Goal: Navigation & Orientation: Find specific page/section

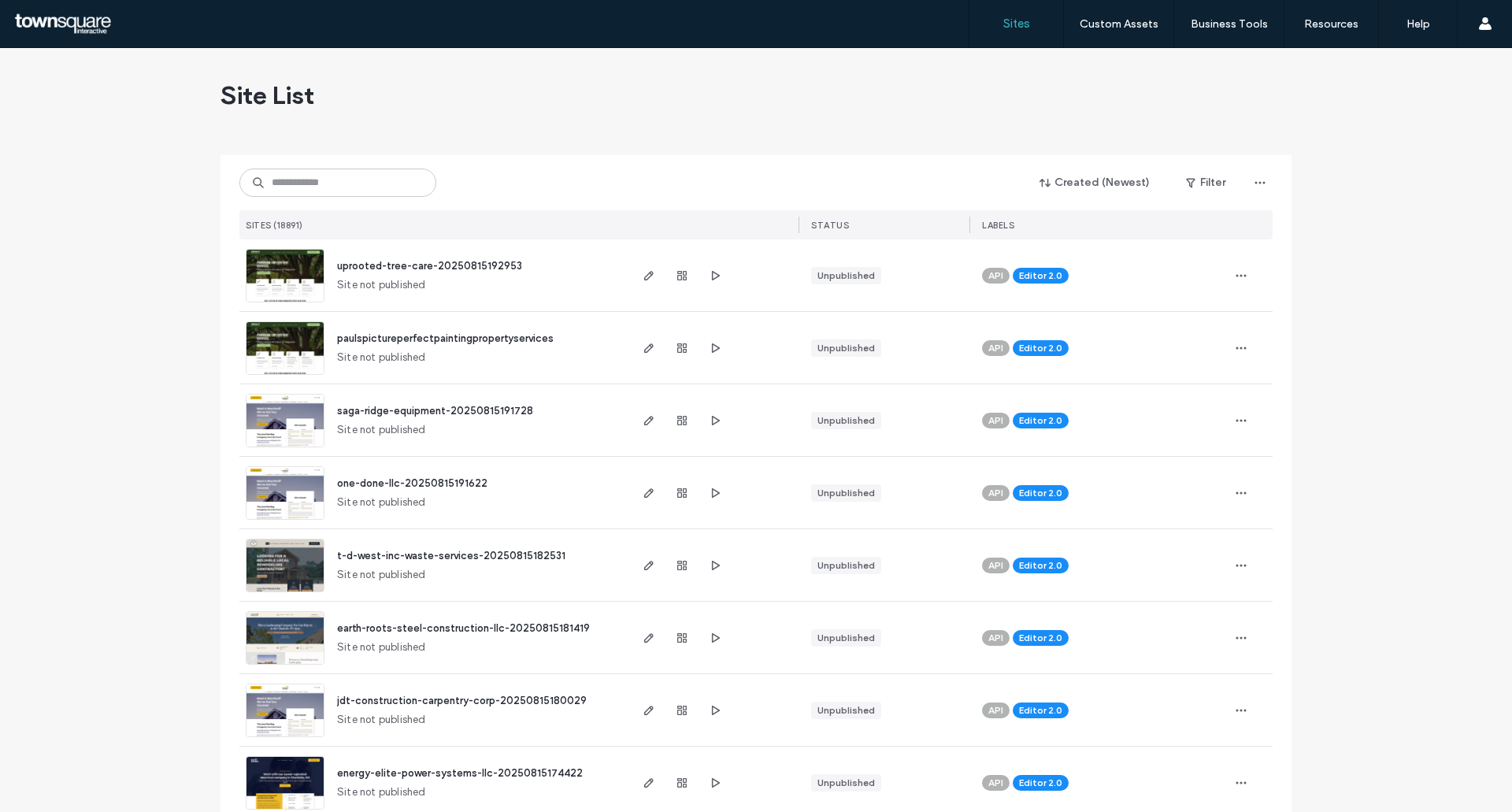
click at [253, 181] on use at bounding box center [258, 183] width 11 height 11
drag, startPoint x: 249, startPoint y: 181, endPoint x: 322, endPoint y: 159, distance: 76.2
click at [322, 140] on div "Site List" at bounding box center [755, 94] width 1071 height 94
click at [321, 174] on input at bounding box center [337, 183] width 196 height 29
paste input "**********"
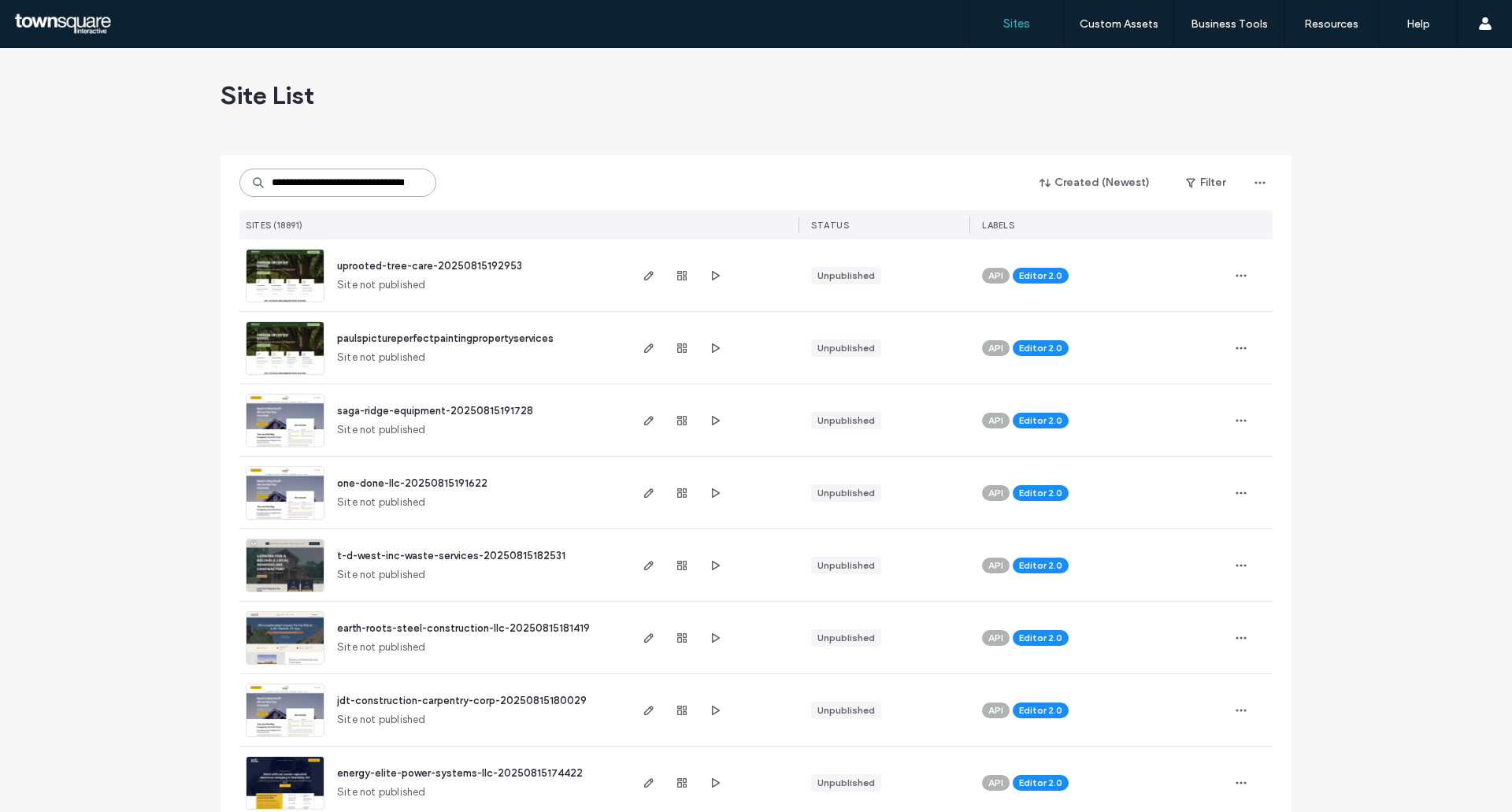
scroll to position [0, 48]
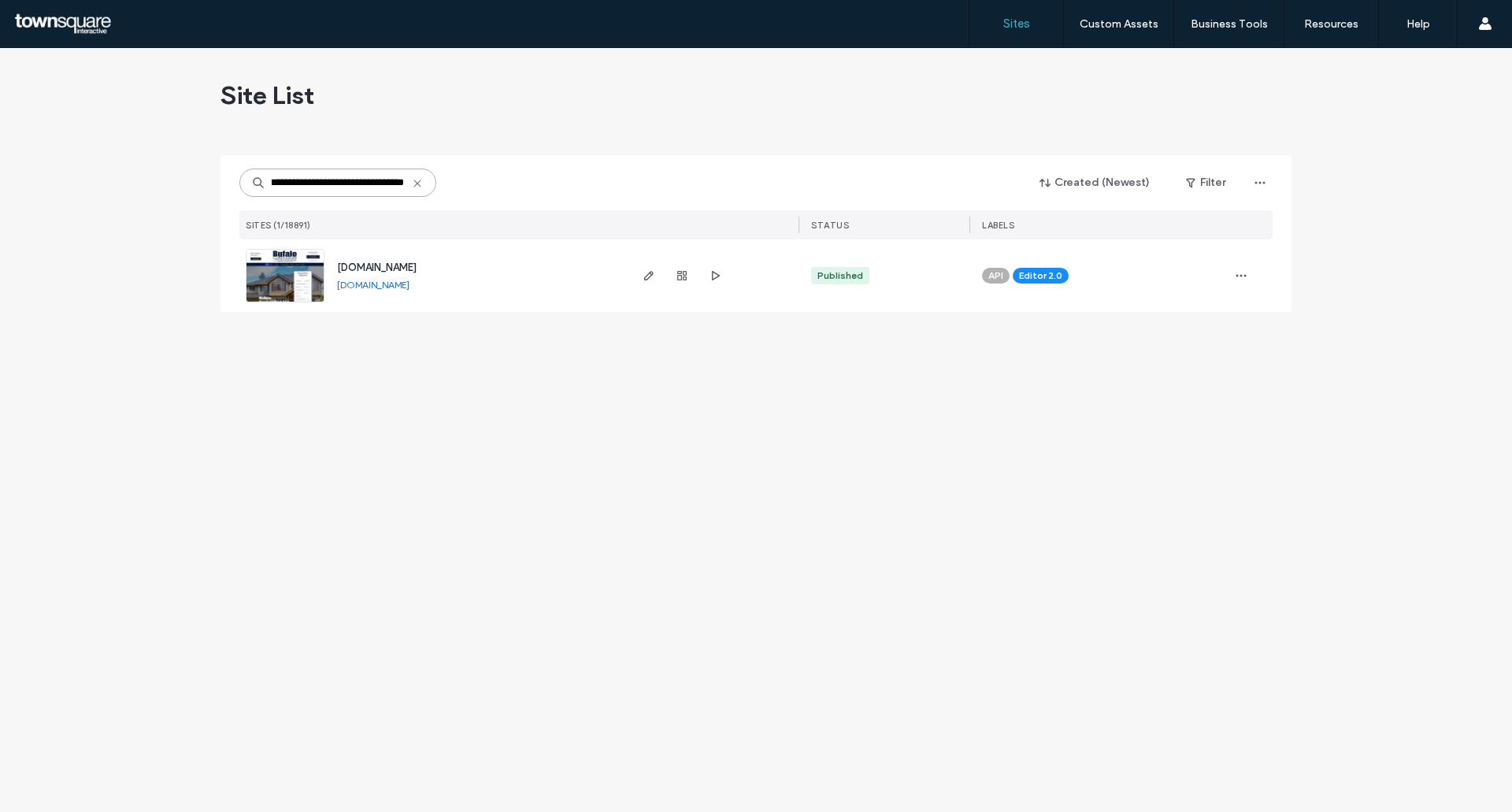
type input "**********"
drag, startPoint x: 302, startPoint y: 265, endPoint x: 292, endPoint y: 268, distance: 10.4
click at [292, 268] on img at bounding box center [285, 304] width 77 height 107
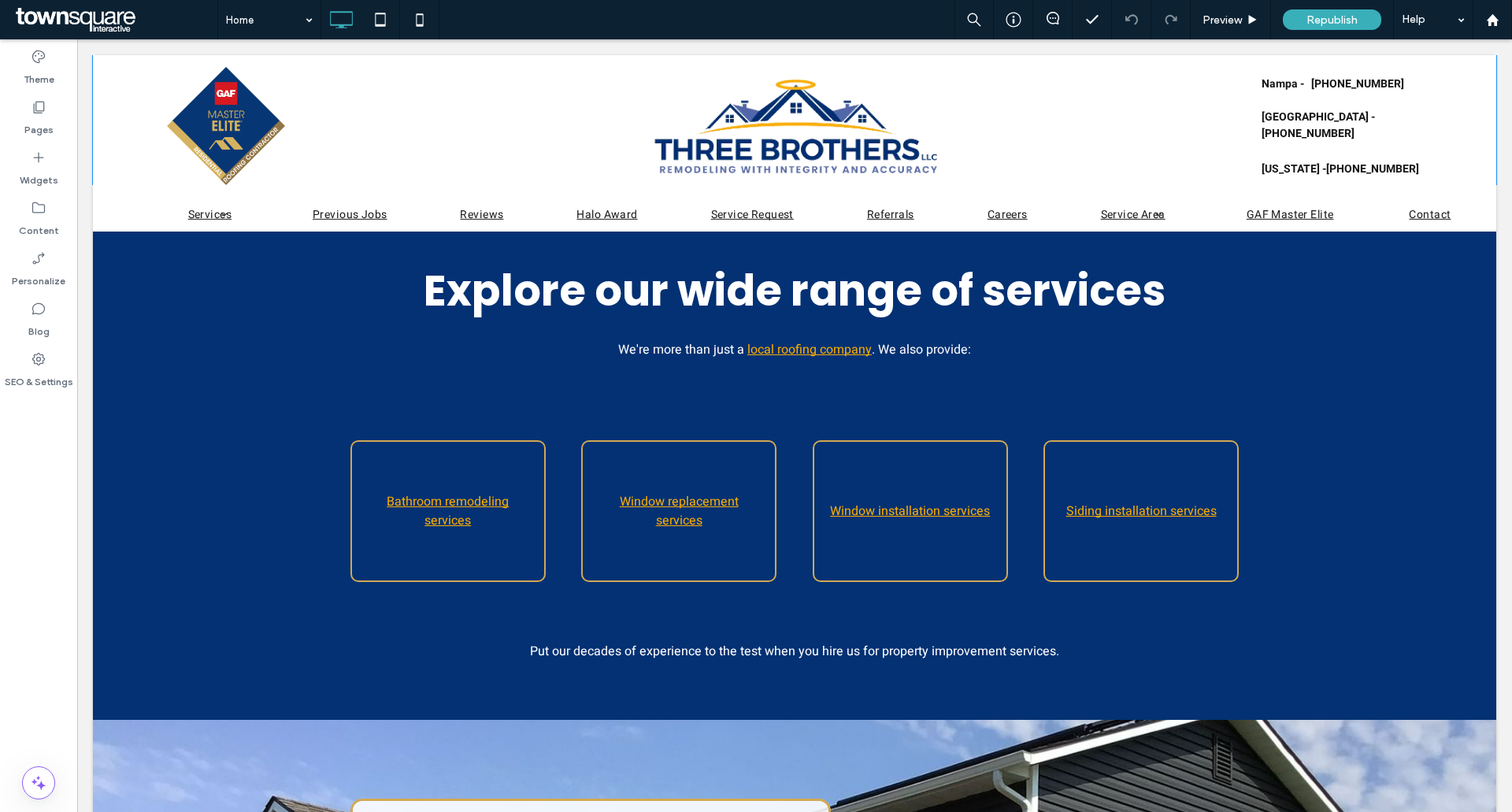
scroll to position [1575, 0]
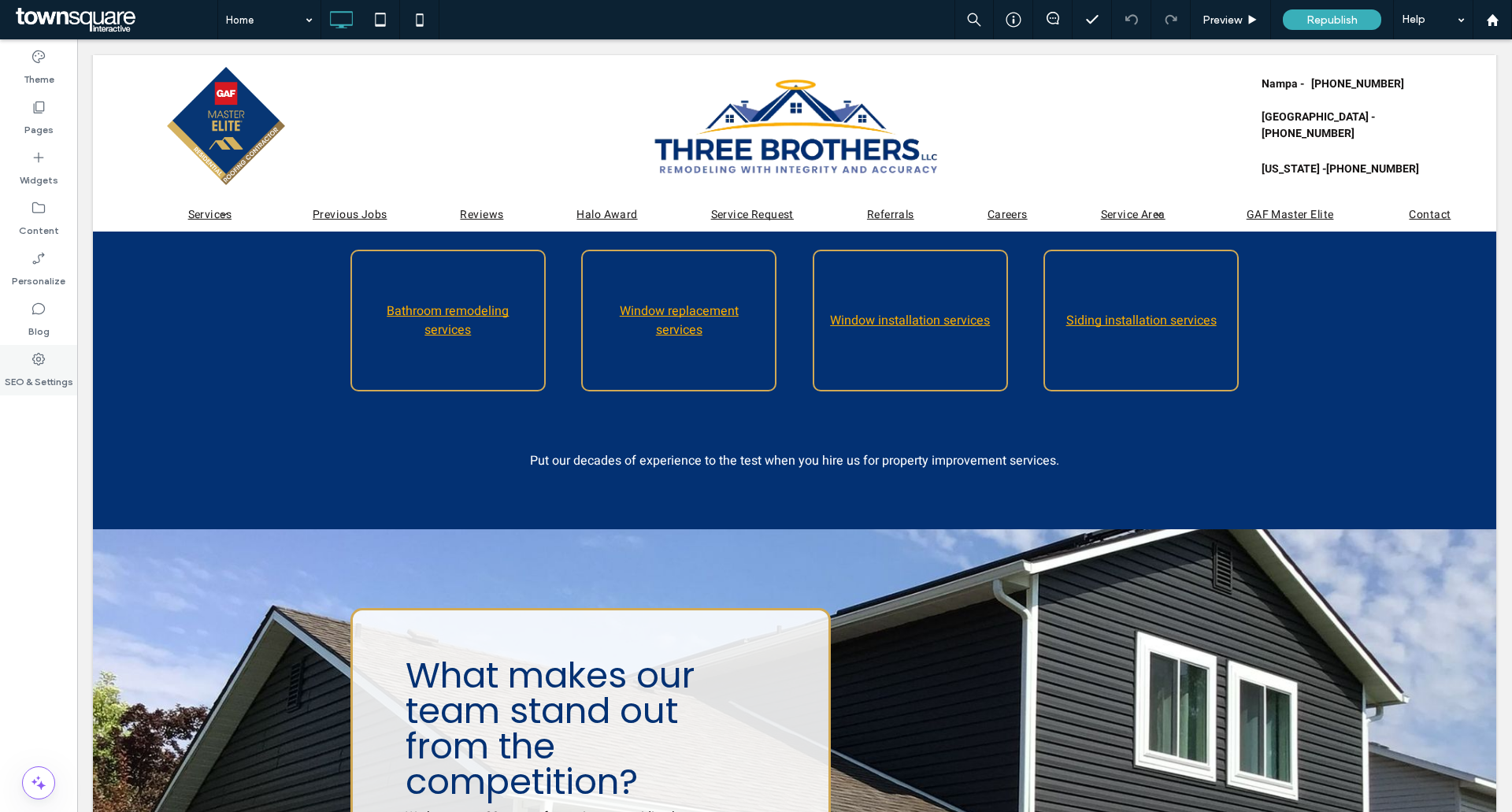
click at [52, 366] on div "SEO & Settings" at bounding box center [39, 370] width 77 height 51
